Goal: Task Accomplishment & Management: Use online tool/utility

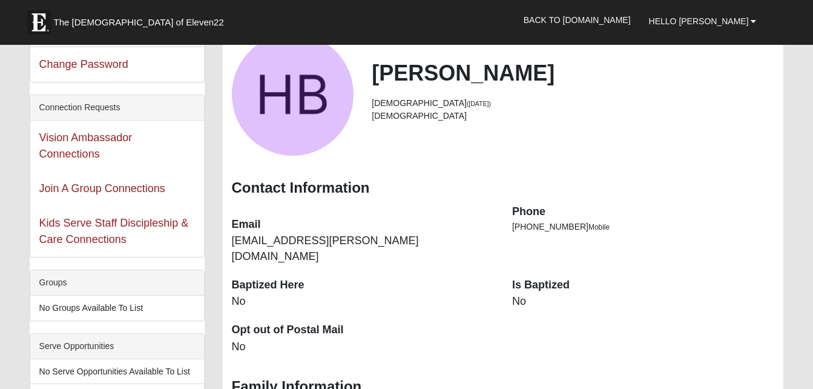
scroll to position [84, 0]
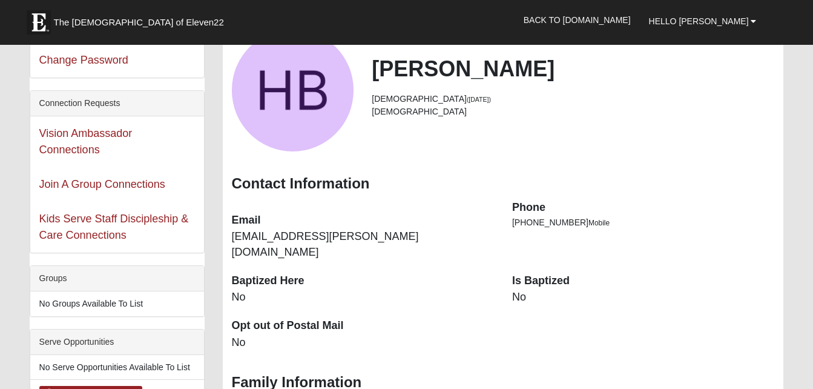
click at [535, 289] on dd "No" at bounding box center [643, 297] width 262 height 16
click at [533, 273] on dt "Is Baptized" at bounding box center [643, 281] width 262 height 16
click at [526, 289] on dd "No" at bounding box center [643, 297] width 262 height 16
click at [531, 289] on dd "No" at bounding box center [643, 297] width 262 height 16
click at [537, 273] on dt "Is Baptized" at bounding box center [643, 281] width 262 height 16
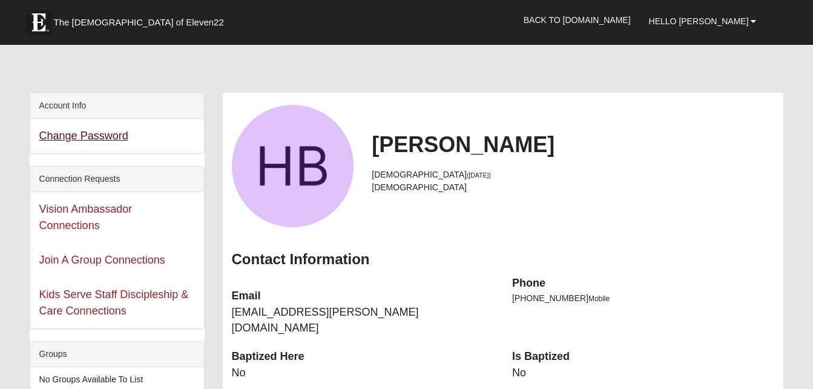
scroll to position [0, 0]
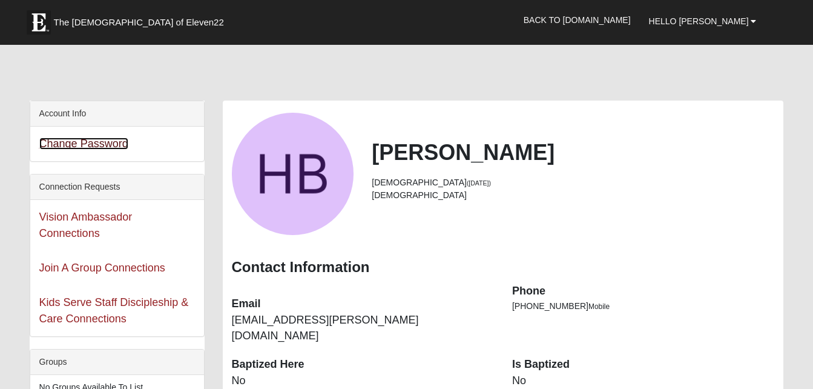
click at [107, 143] on link "Change Password" at bounding box center [83, 143] width 89 height 12
click at [116, 145] on link "Change Password" at bounding box center [83, 143] width 89 height 12
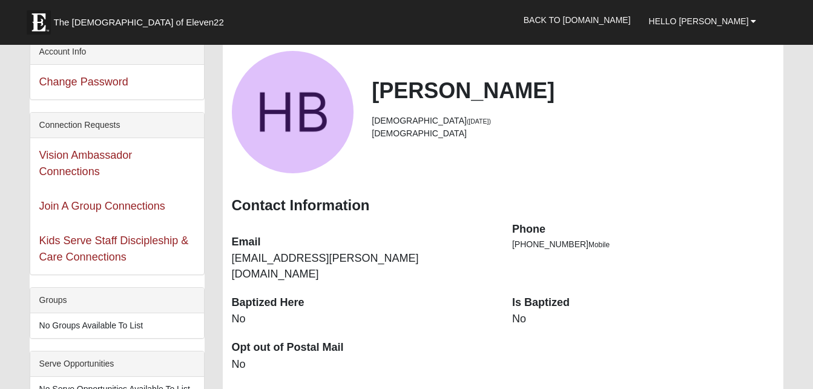
click at [47, 360] on div "Serve Opportunities" at bounding box center [117, 363] width 174 height 25
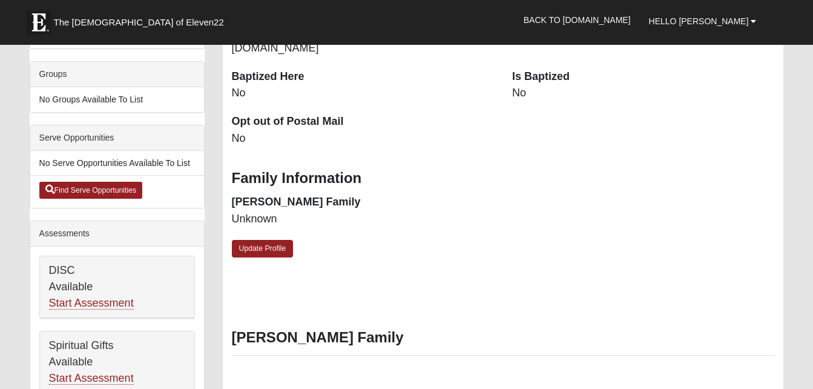
scroll to position [289, 0]
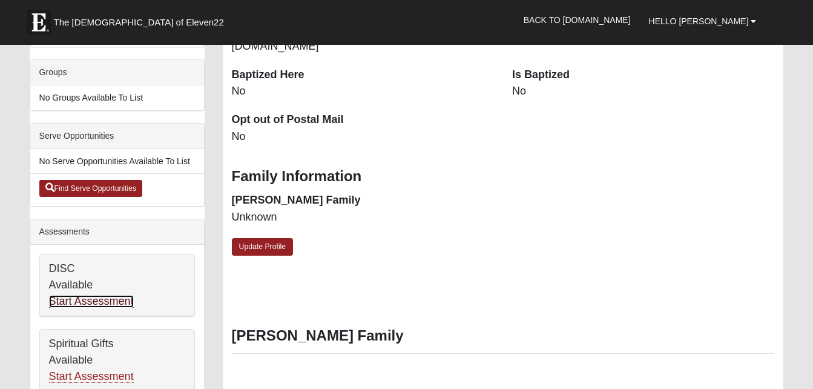
click at [121, 303] on link "Start Assessment" at bounding box center [91, 301] width 85 height 13
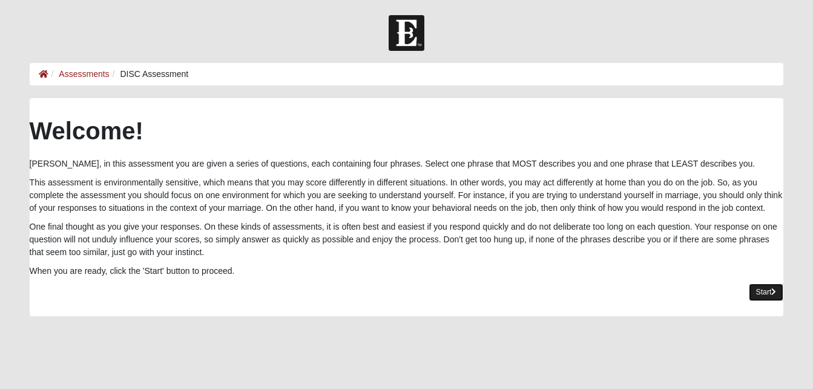
click at [766, 292] on link "Start" at bounding box center [766, 292] width 35 height 18
